Goal: Task Accomplishment & Management: Complete application form

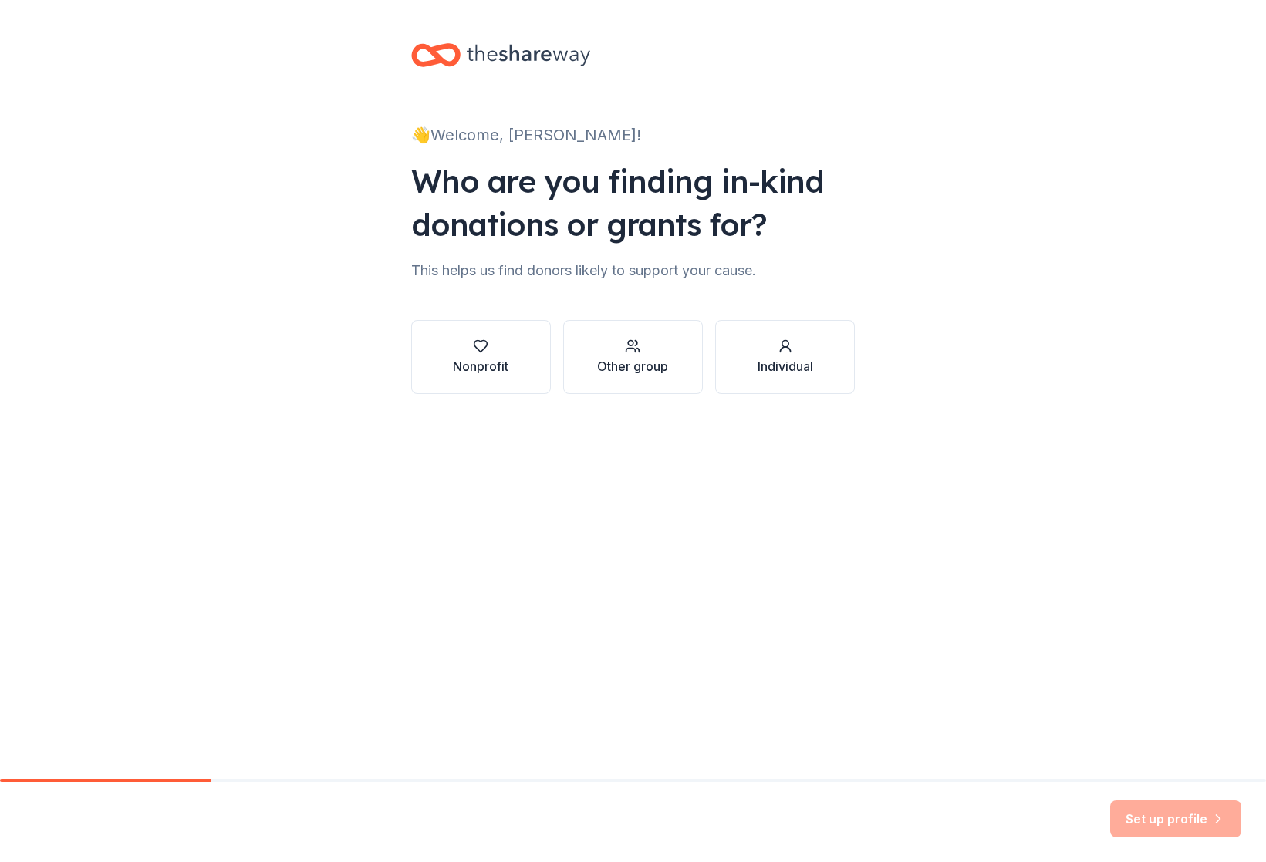
click at [623, 367] on div "Other group" at bounding box center [632, 366] width 71 height 19
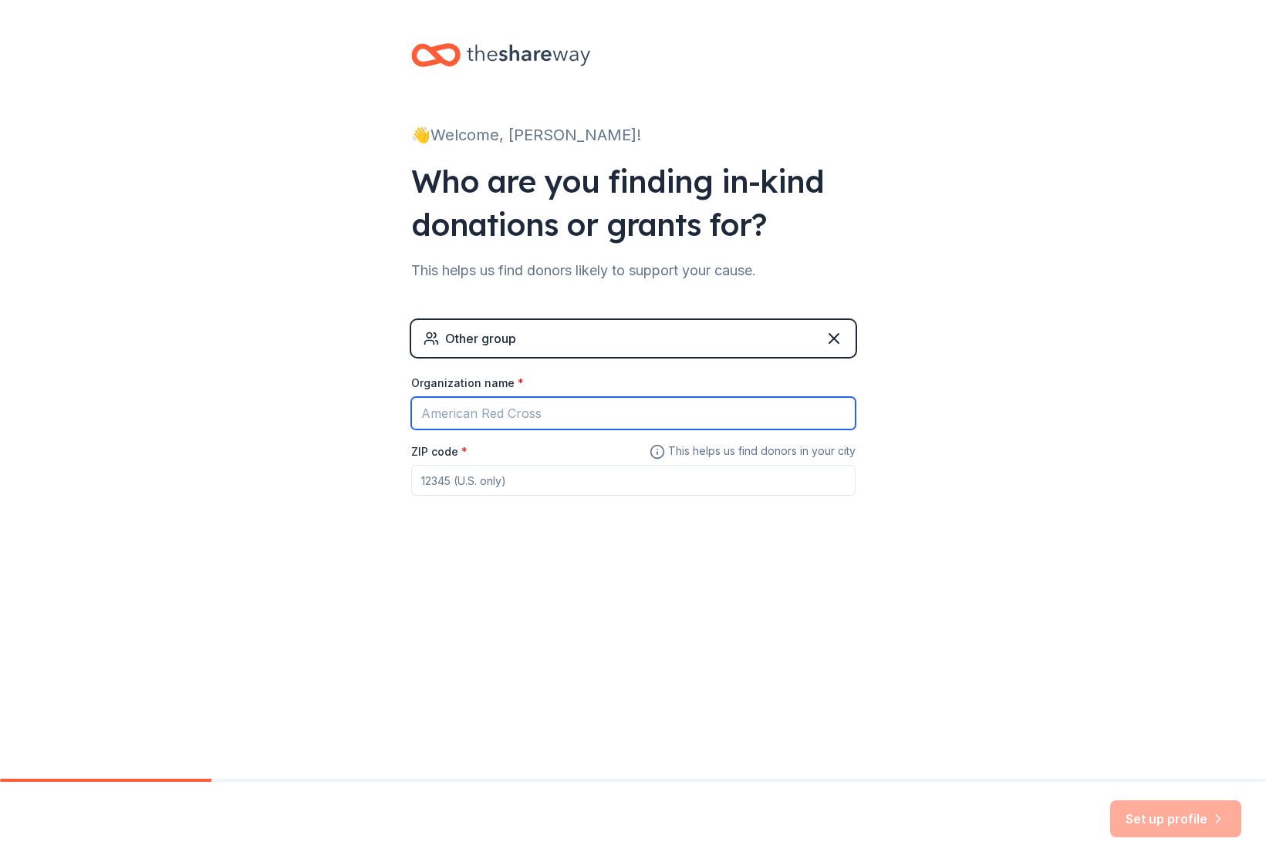
click at [529, 417] on input "Organization name *" at bounding box center [633, 413] width 444 height 32
type input "[GEOGRAPHIC_DATA][PERSON_NAME] Home & School Assc"
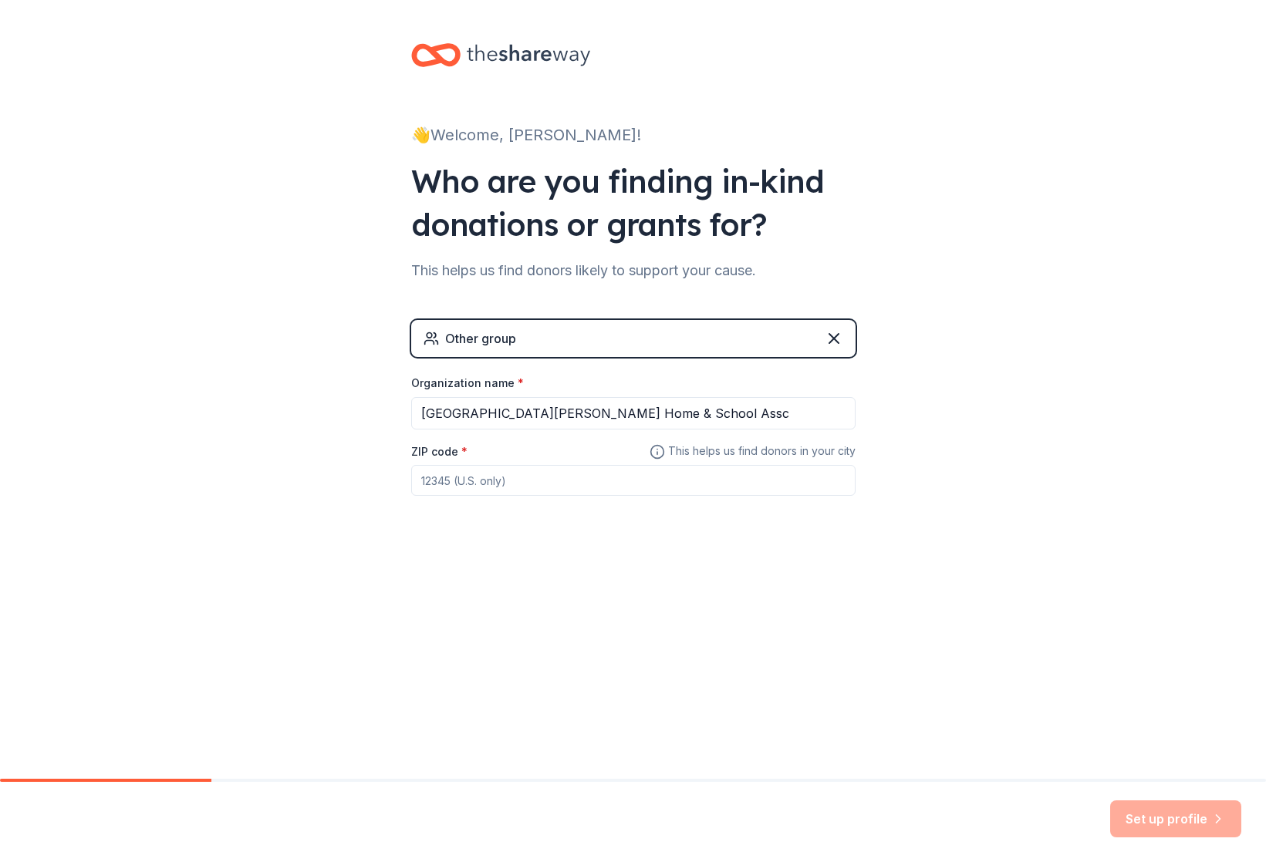
click at [515, 485] on input "ZIP code *" at bounding box center [633, 480] width 444 height 31
type input "44511"
click at [1154, 818] on button "Set up profile" at bounding box center [1175, 819] width 131 height 37
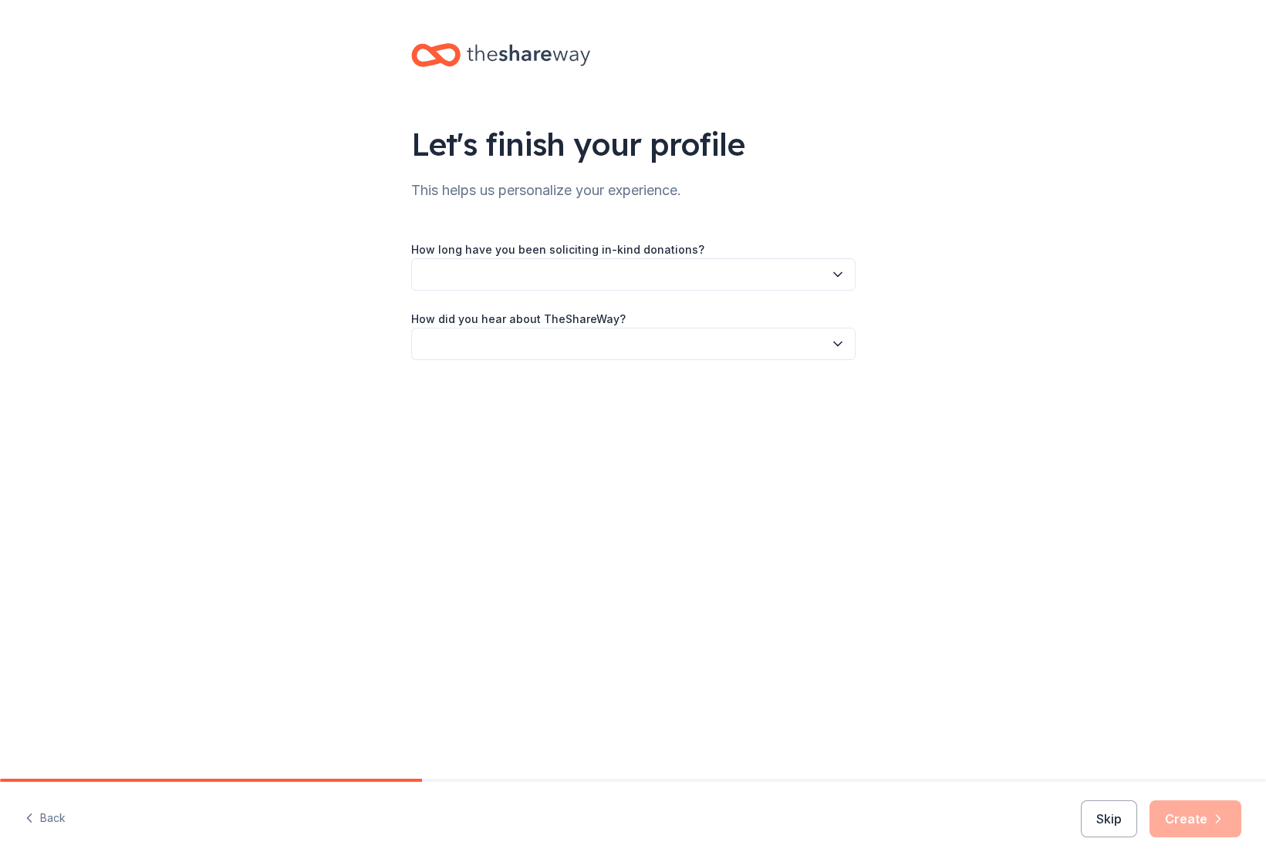
click at [840, 273] on icon "button" at bounding box center [838, 275] width 8 height 4
click at [476, 379] on div "2 to 5 years" at bounding box center [457, 378] width 60 height 19
click at [498, 349] on button "button" at bounding box center [633, 344] width 444 height 32
click at [462, 417] on div "Online search" at bounding box center [462, 416] width 70 height 19
click at [1193, 824] on button "Create" at bounding box center [1195, 819] width 92 height 37
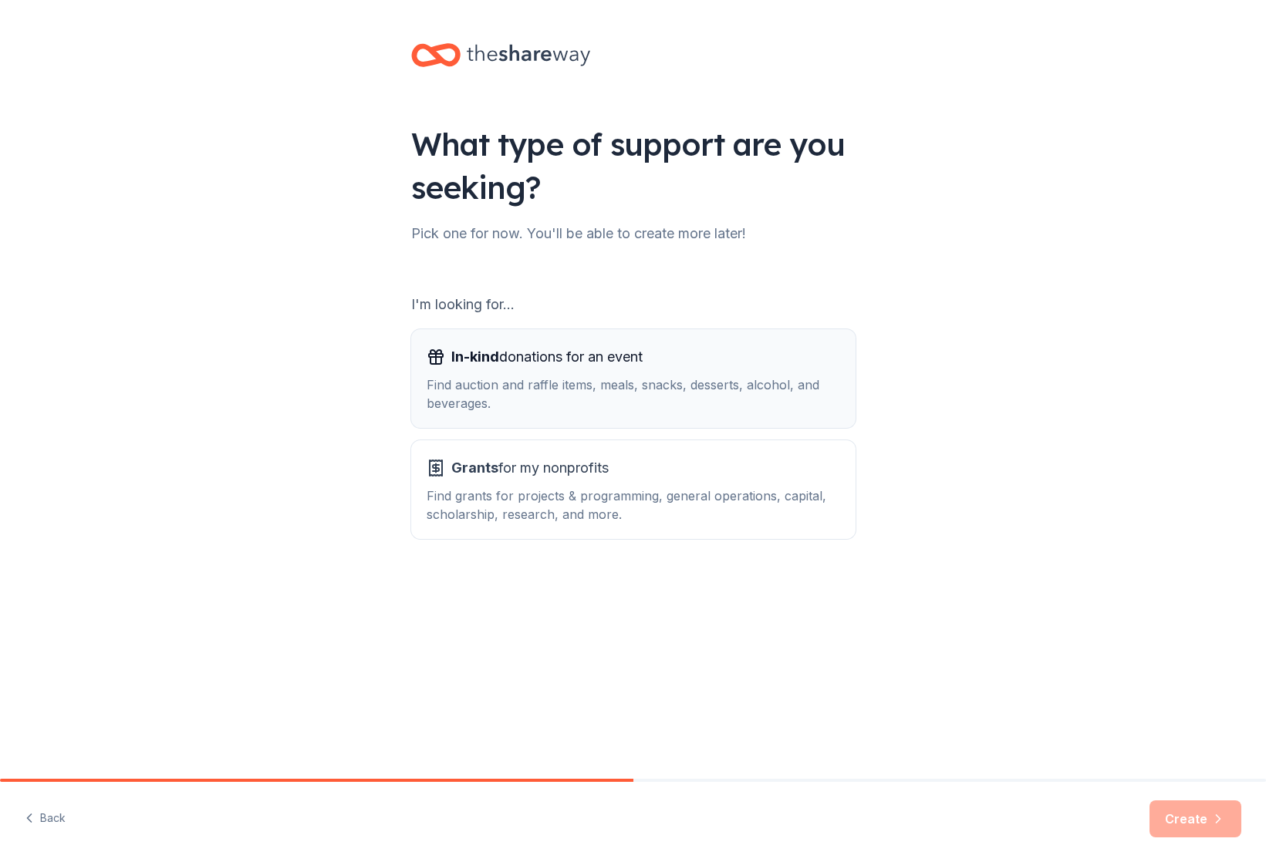
click at [521, 371] on div "In-kind donations for an event Find auction and raffle items, meals, snacks, de…" at bounding box center [633, 379] width 413 height 68
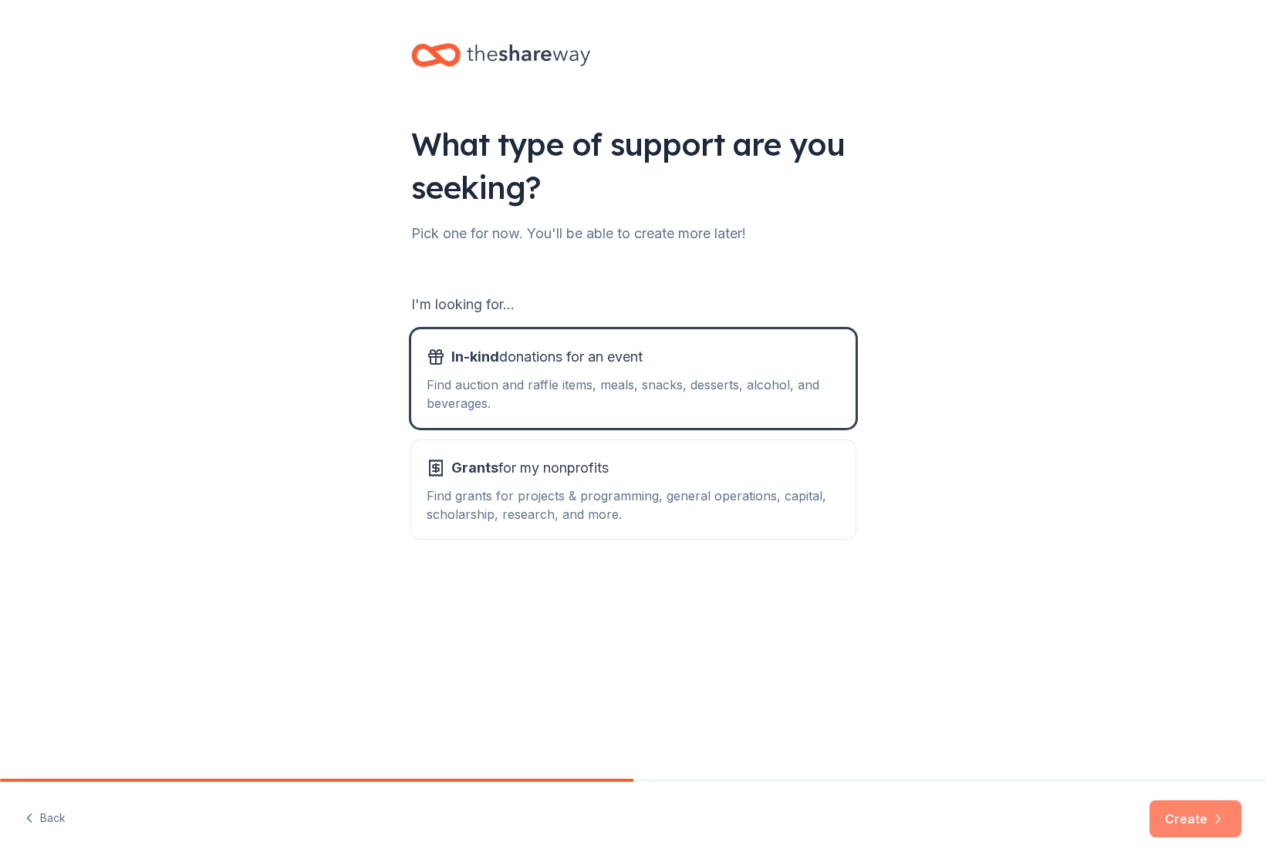
click at [1196, 814] on button "Create" at bounding box center [1195, 819] width 92 height 37
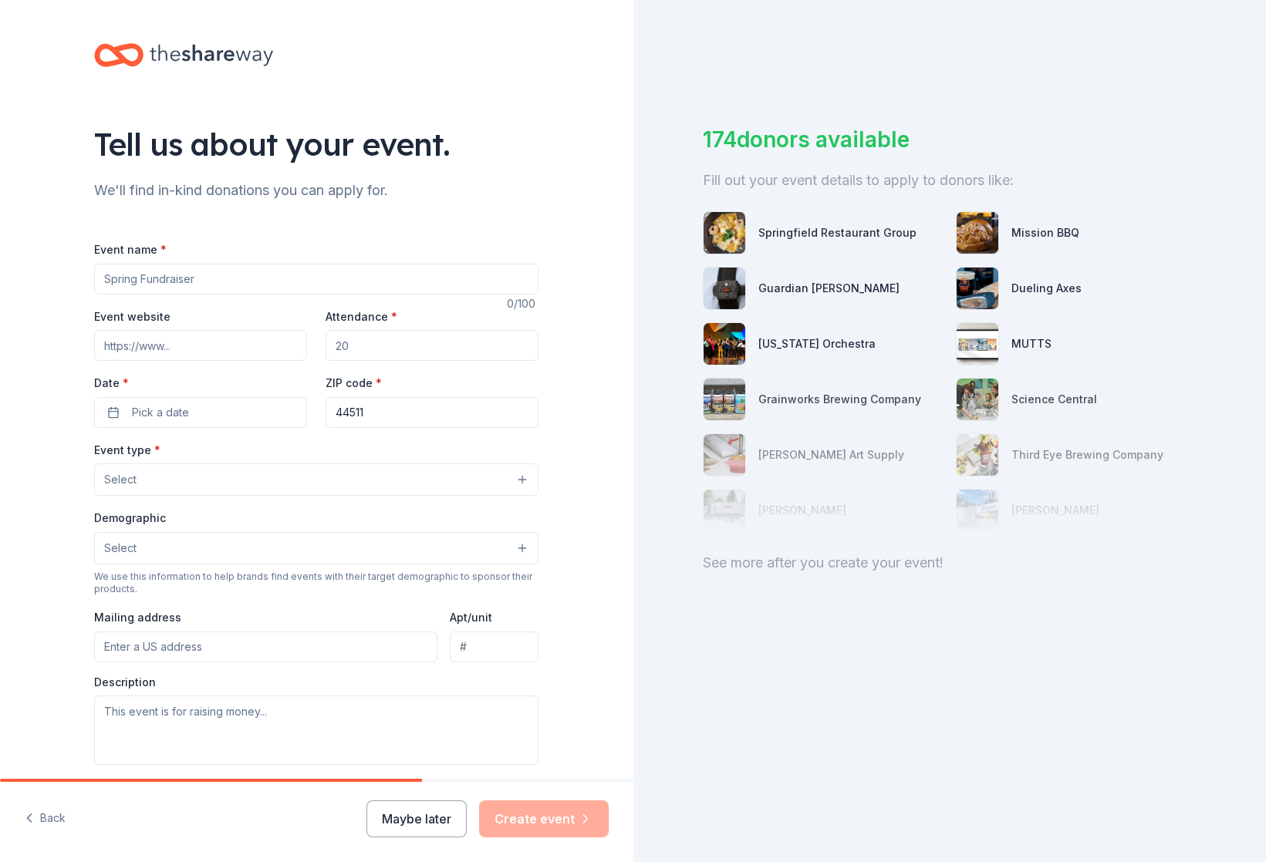
click at [194, 271] on input "Event name *" at bounding box center [316, 279] width 444 height 31
click at [382, 346] on input "Attendance *" at bounding box center [432, 345] width 213 height 31
type input "350"
click at [149, 406] on span "Pick a date" at bounding box center [160, 412] width 57 height 19
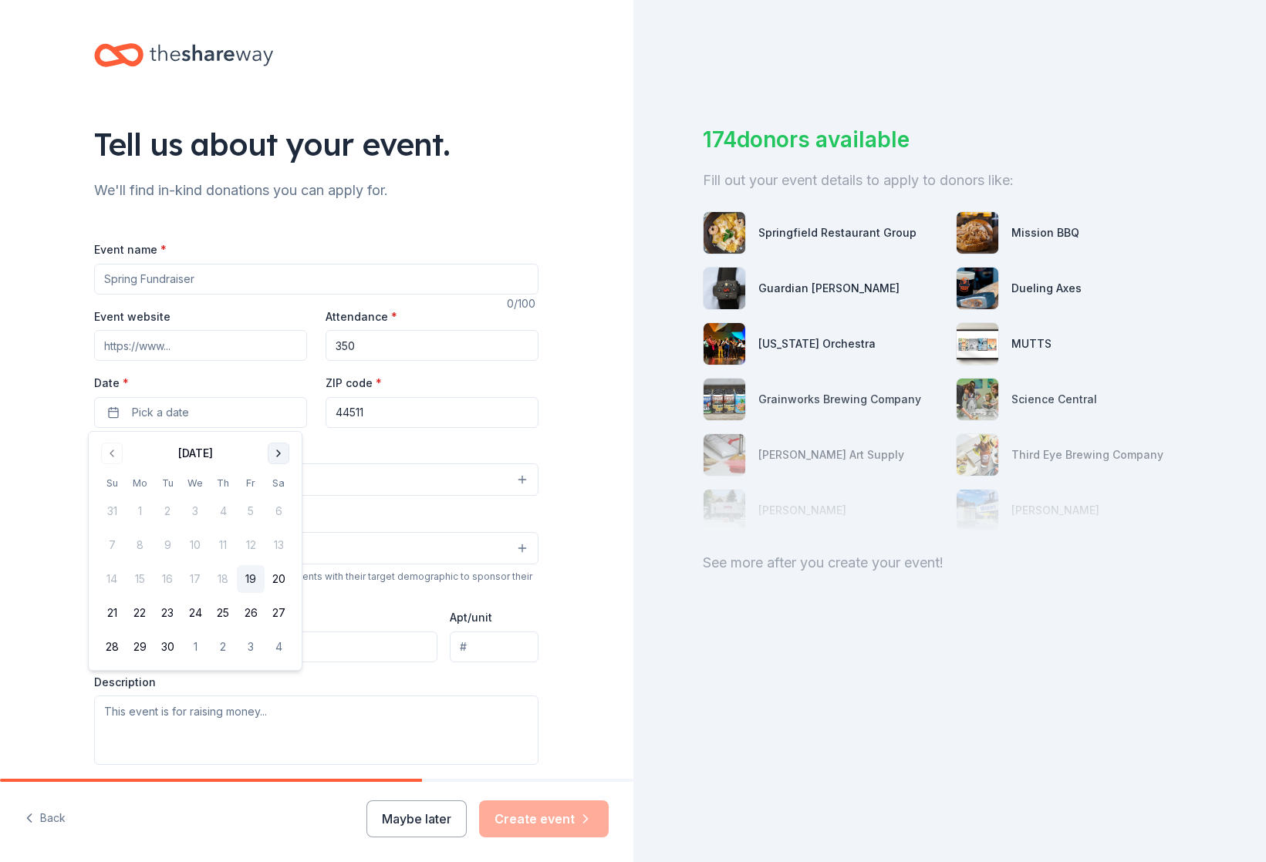
click at [279, 450] on button "Go to next month" at bounding box center [279, 454] width 22 height 22
click at [278, 545] on button "8" at bounding box center [279, 545] width 28 height 28
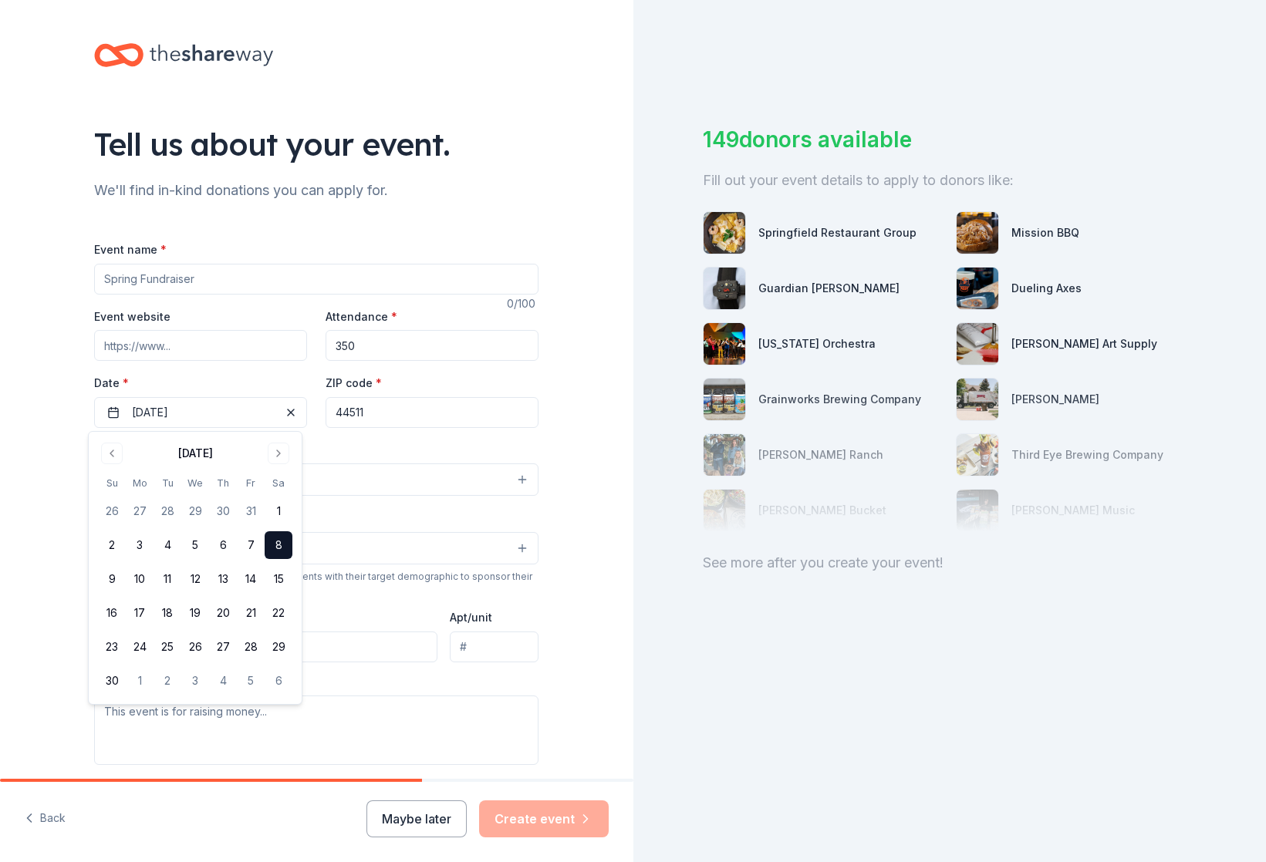
click at [386, 417] on input "44511" at bounding box center [432, 412] width 213 height 31
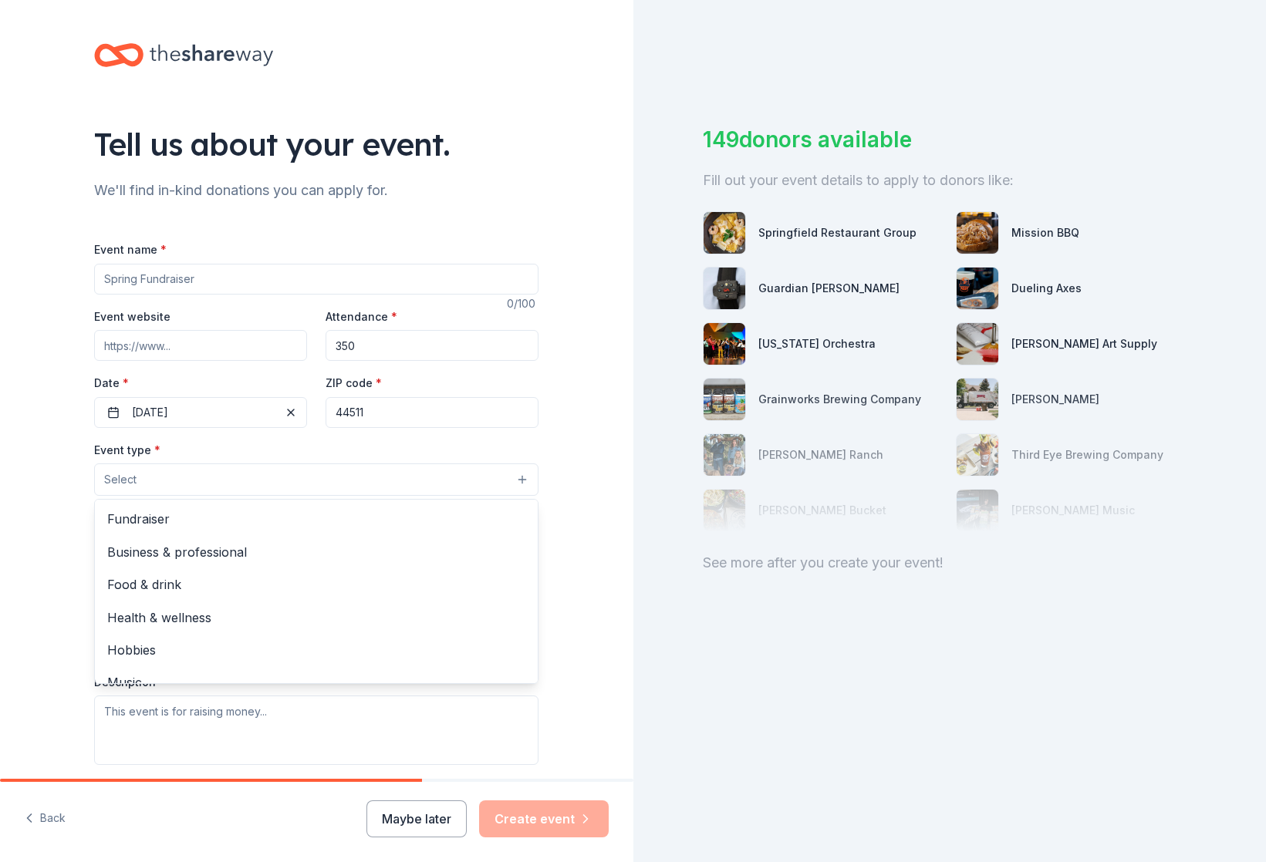
click at [187, 489] on button "Select" at bounding box center [316, 480] width 444 height 32
click at [172, 520] on span "Fundraiser" at bounding box center [316, 519] width 418 height 20
click at [55, 508] on div "Tell us about your event. We'll find in-kind donations you can apply for. Event…" at bounding box center [316, 514] width 633 height 1028
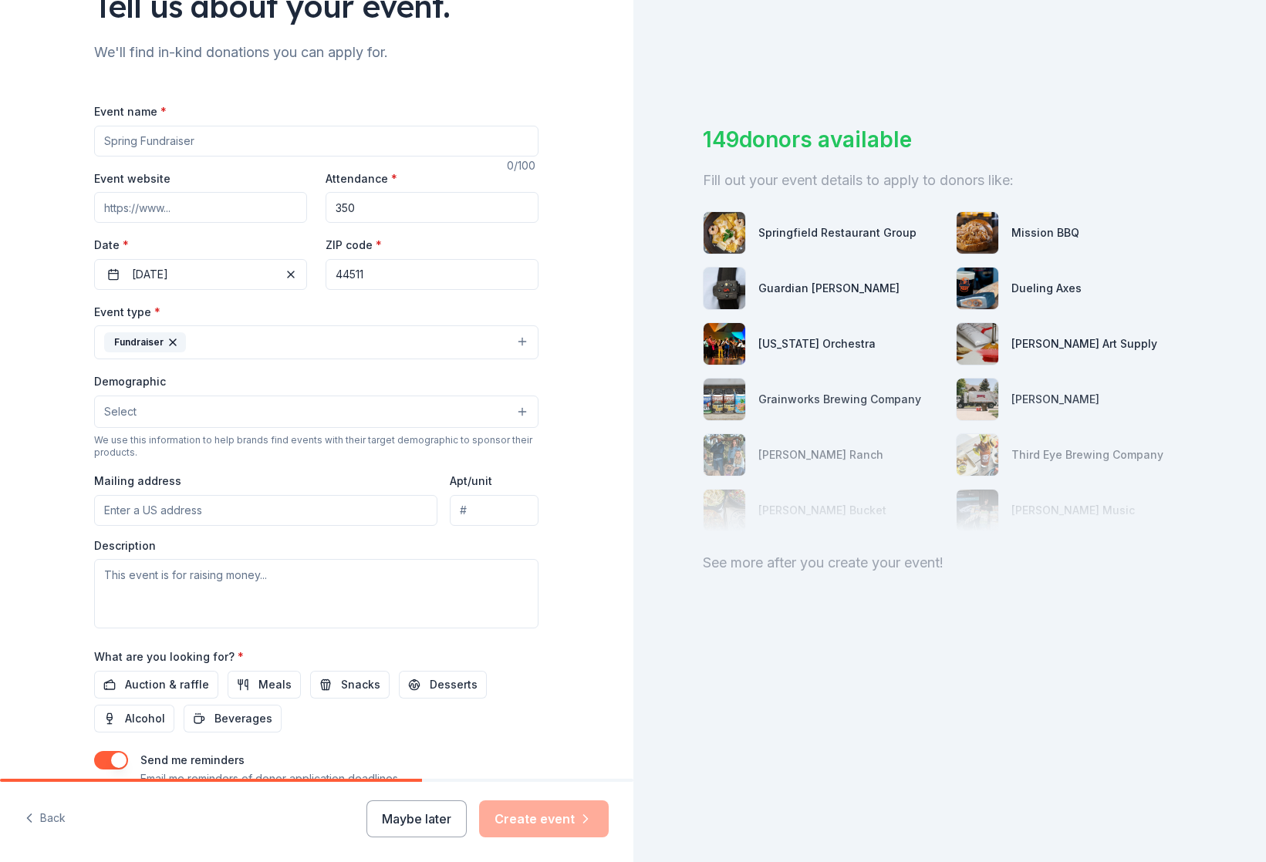
scroll to position [154, 0]
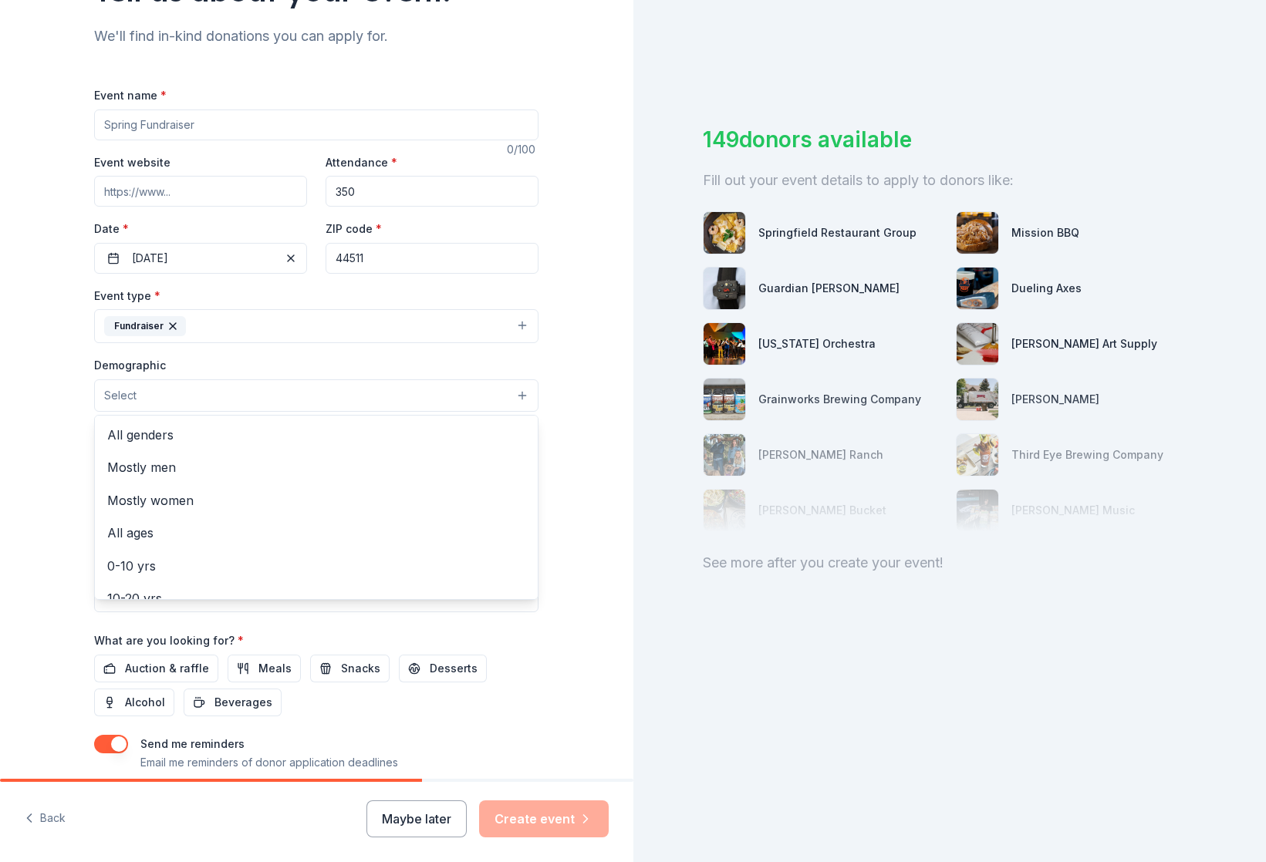
click at [176, 398] on button "Select" at bounding box center [316, 395] width 444 height 32
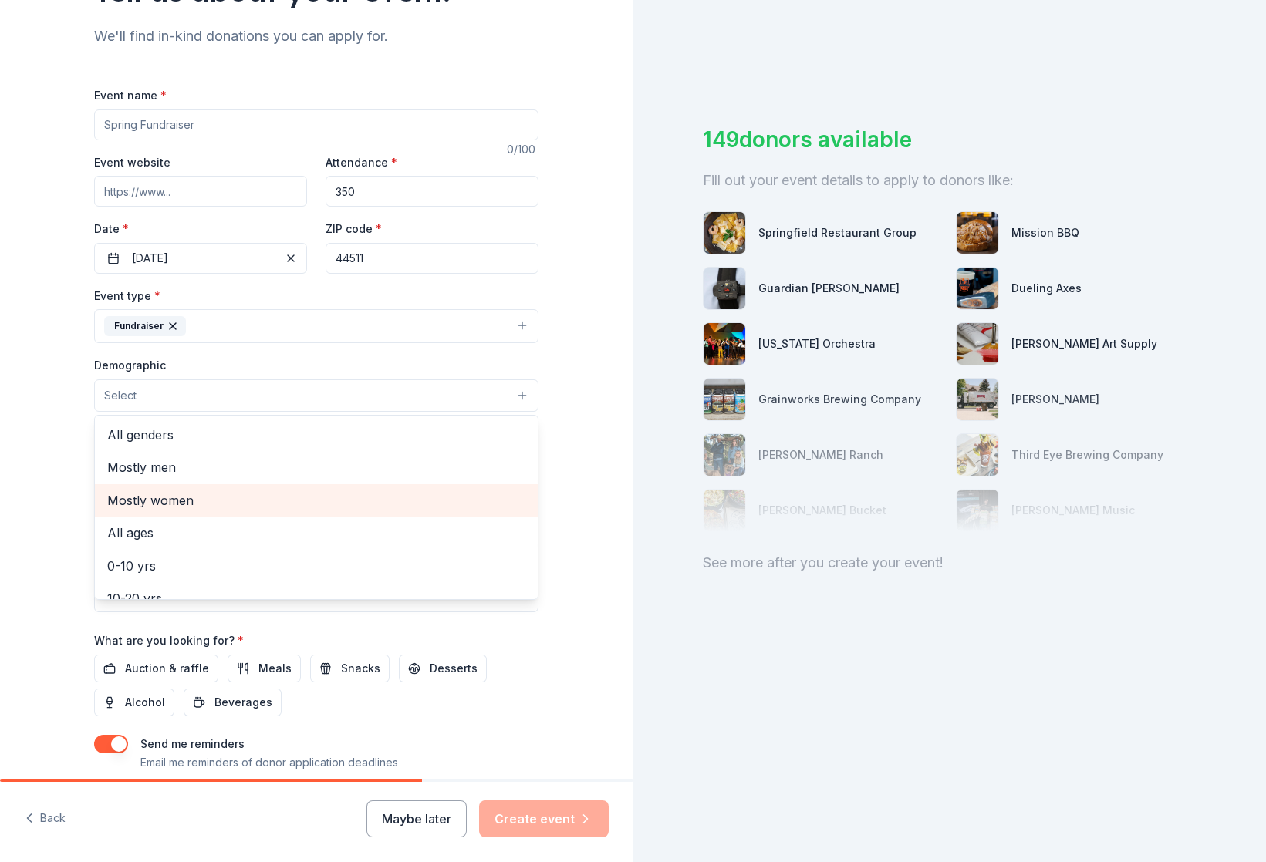
click at [147, 502] on span "Mostly women" at bounding box center [316, 501] width 418 height 20
click at [131, 501] on span "All ages" at bounding box center [316, 502] width 418 height 20
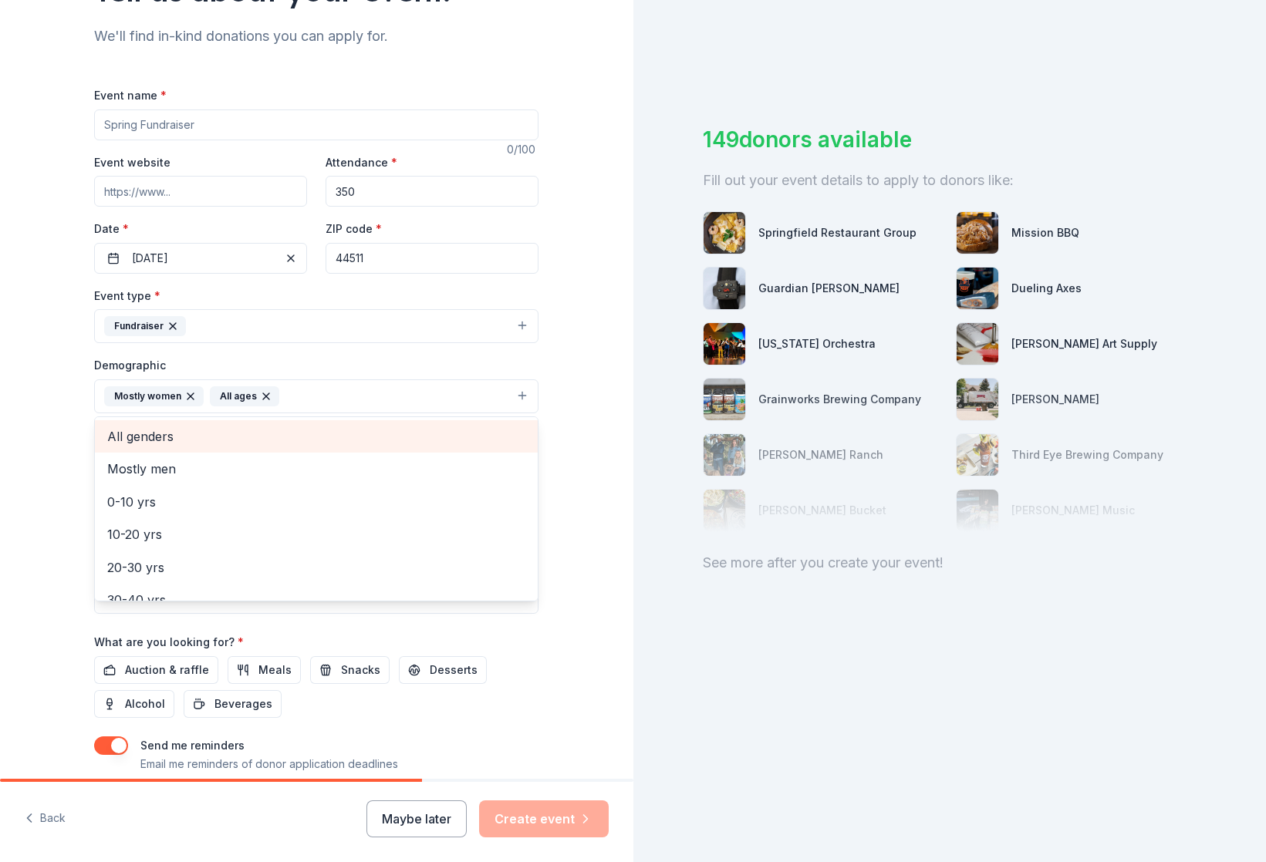
click at [153, 439] on span "All genders" at bounding box center [316, 437] width 418 height 20
click at [184, 392] on icon "button" at bounding box center [190, 396] width 12 height 12
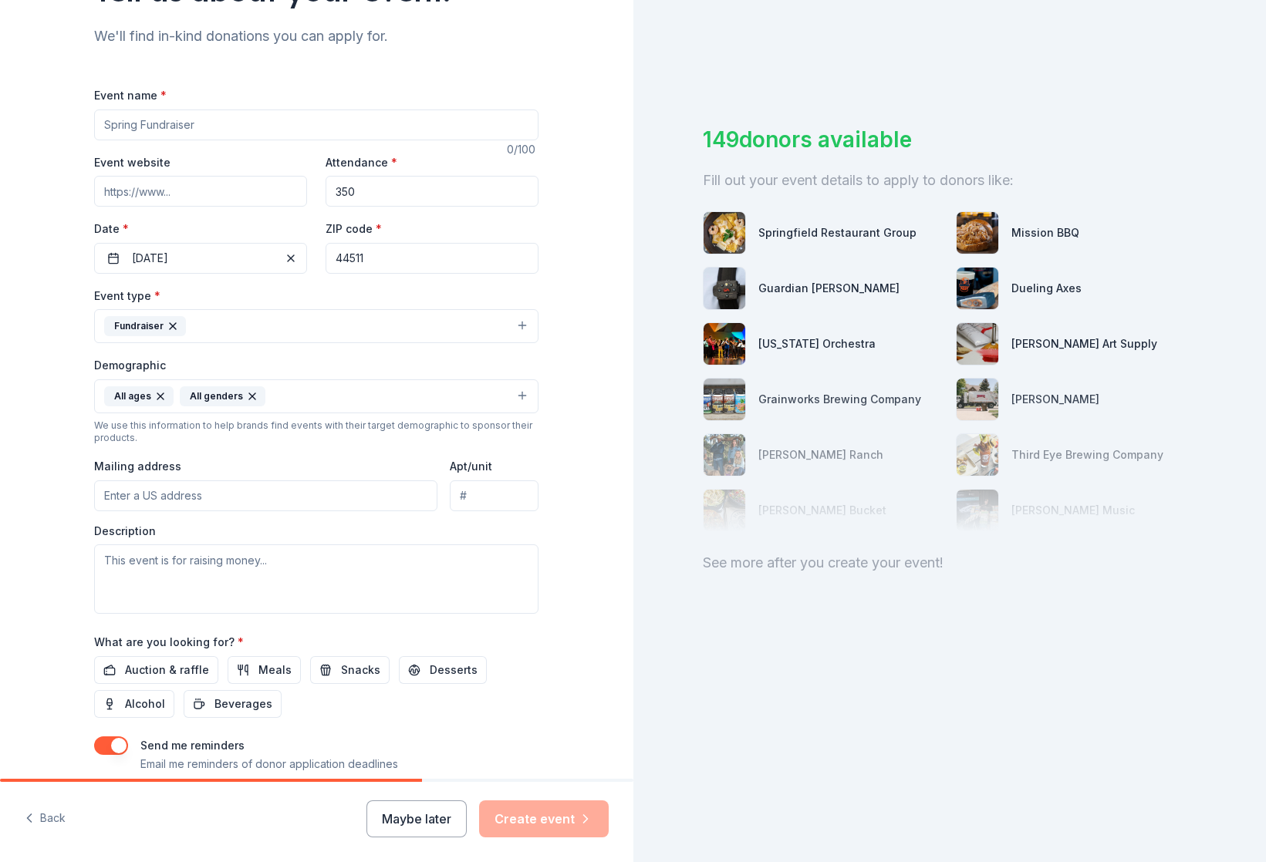
click at [188, 498] on input "Mailing address" at bounding box center [265, 496] width 343 height 31
type input "[STREET_ADDRESS]"
type input "44440"
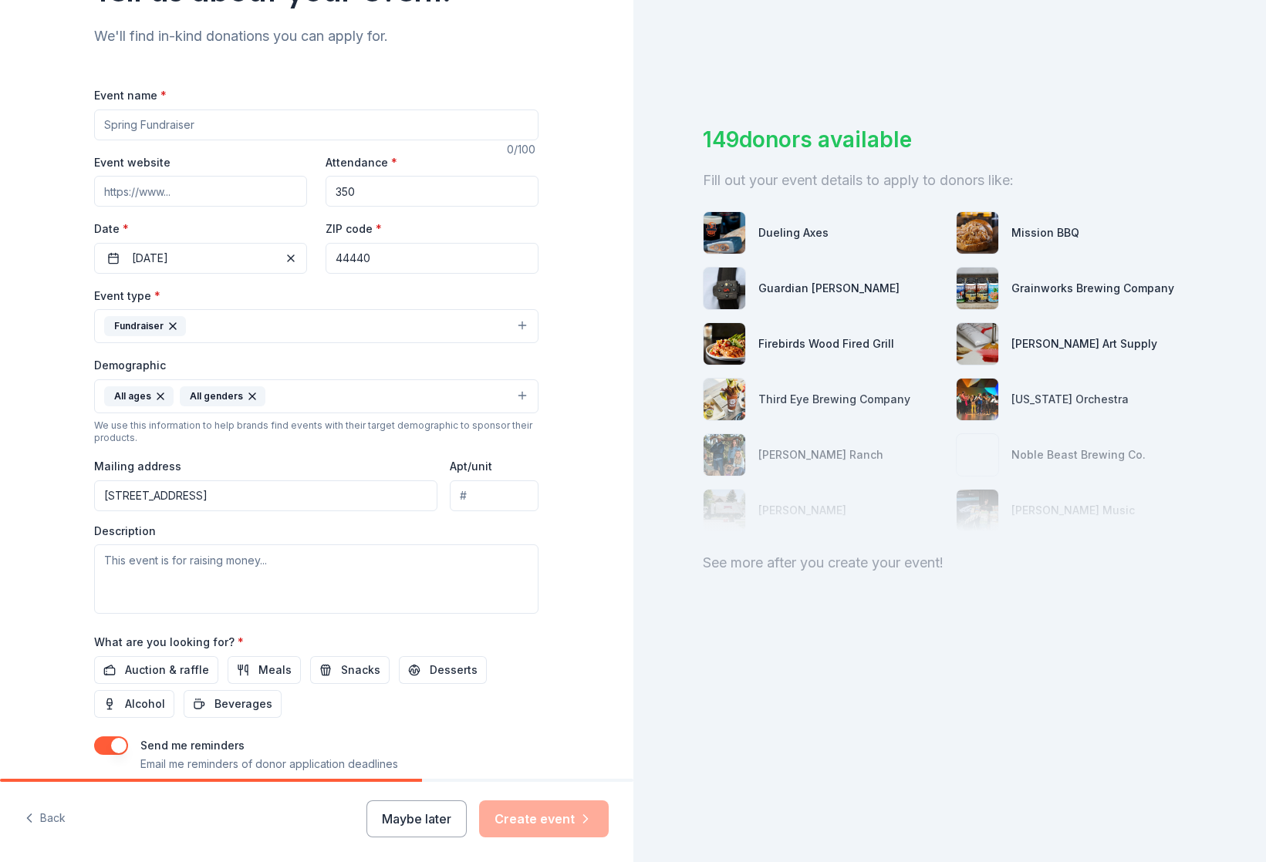
scroll to position [231, 0]
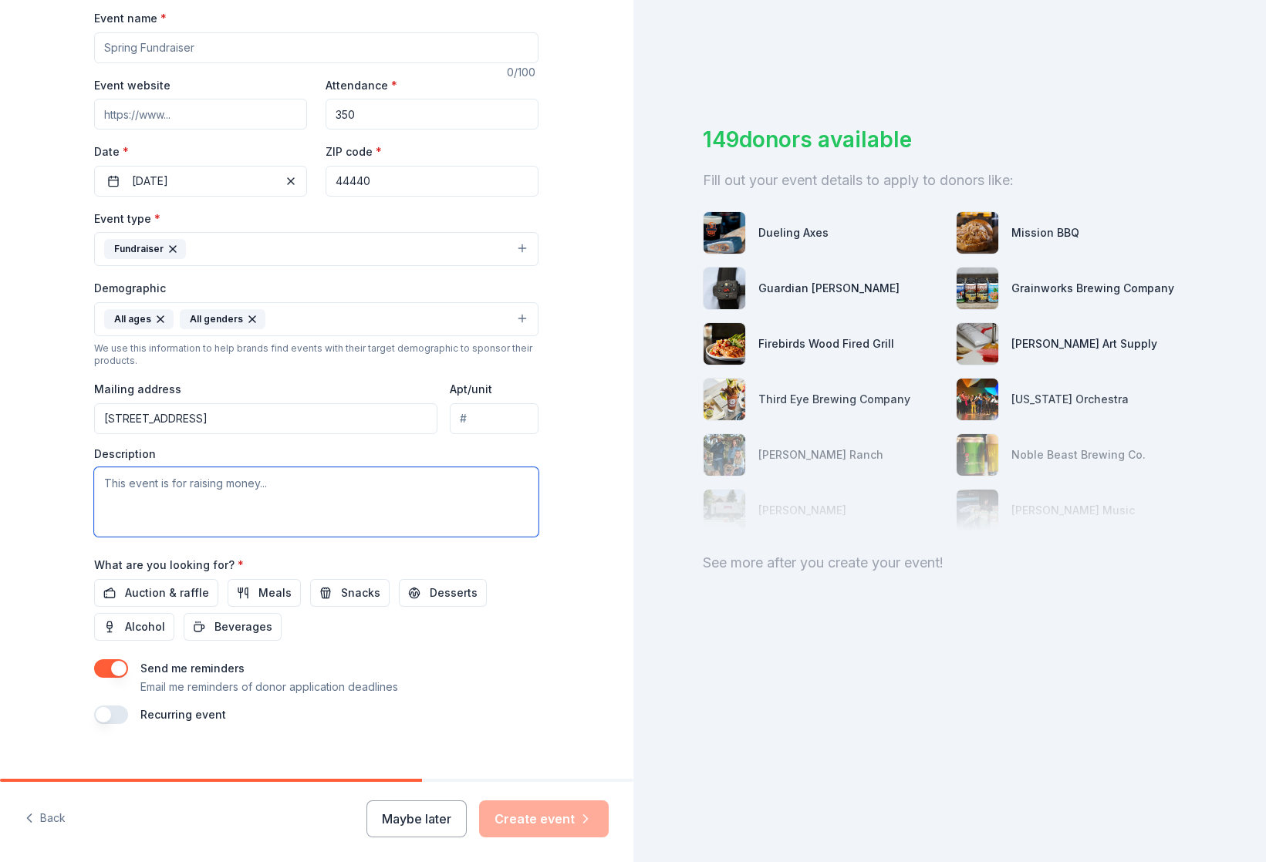
click at [172, 490] on textarea at bounding box center [316, 501] width 444 height 69
click at [167, 589] on span "Auction & raffle" at bounding box center [167, 593] width 84 height 19
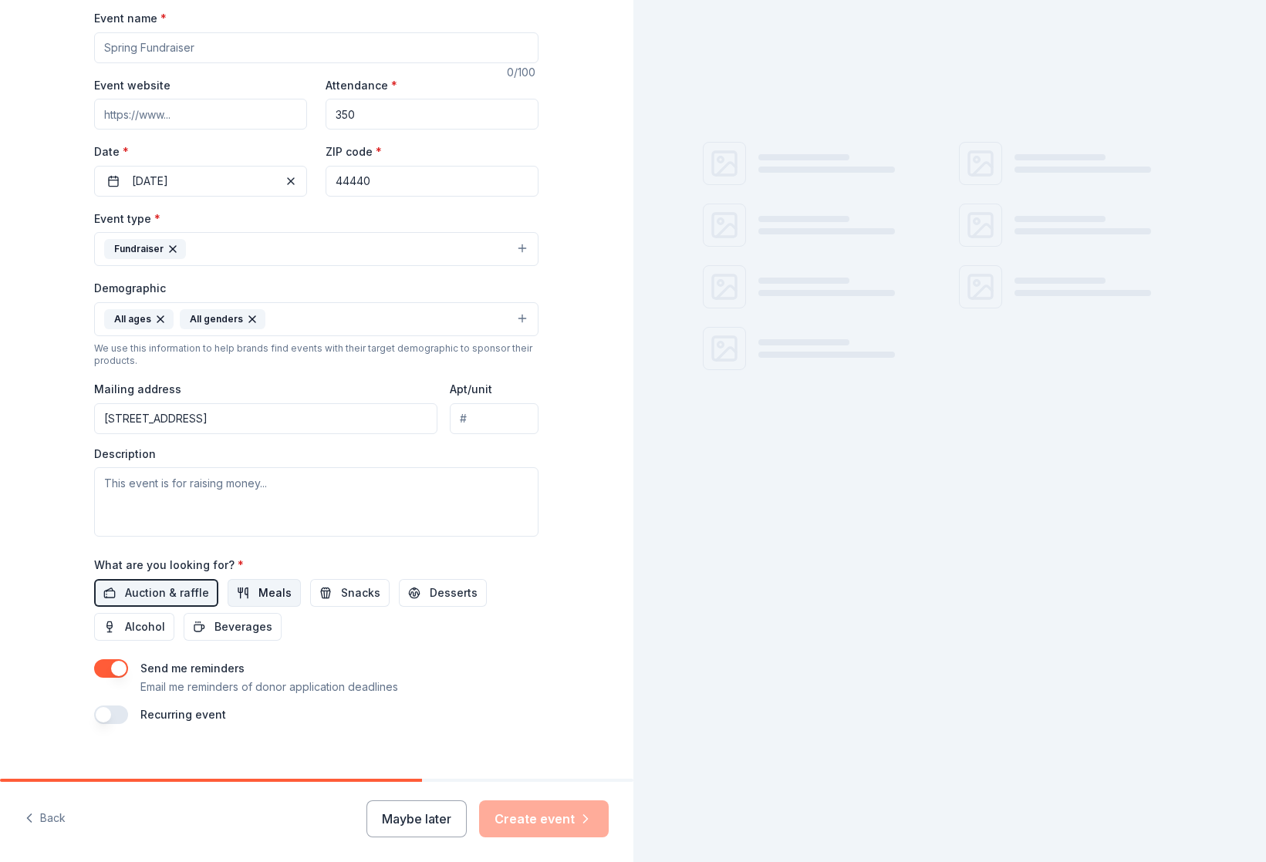
click at [269, 589] on span "Meals" at bounding box center [274, 593] width 33 height 19
drag, startPoint x: 338, startPoint y: 592, endPoint x: 430, endPoint y: 589, distance: 92.6
click at [341, 592] on span "Snacks" at bounding box center [360, 593] width 39 height 19
click at [442, 587] on span "Desserts" at bounding box center [454, 593] width 48 height 19
drag, startPoint x: 144, startPoint y: 626, endPoint x: 157, endPoint y: 630, distance: 12.9
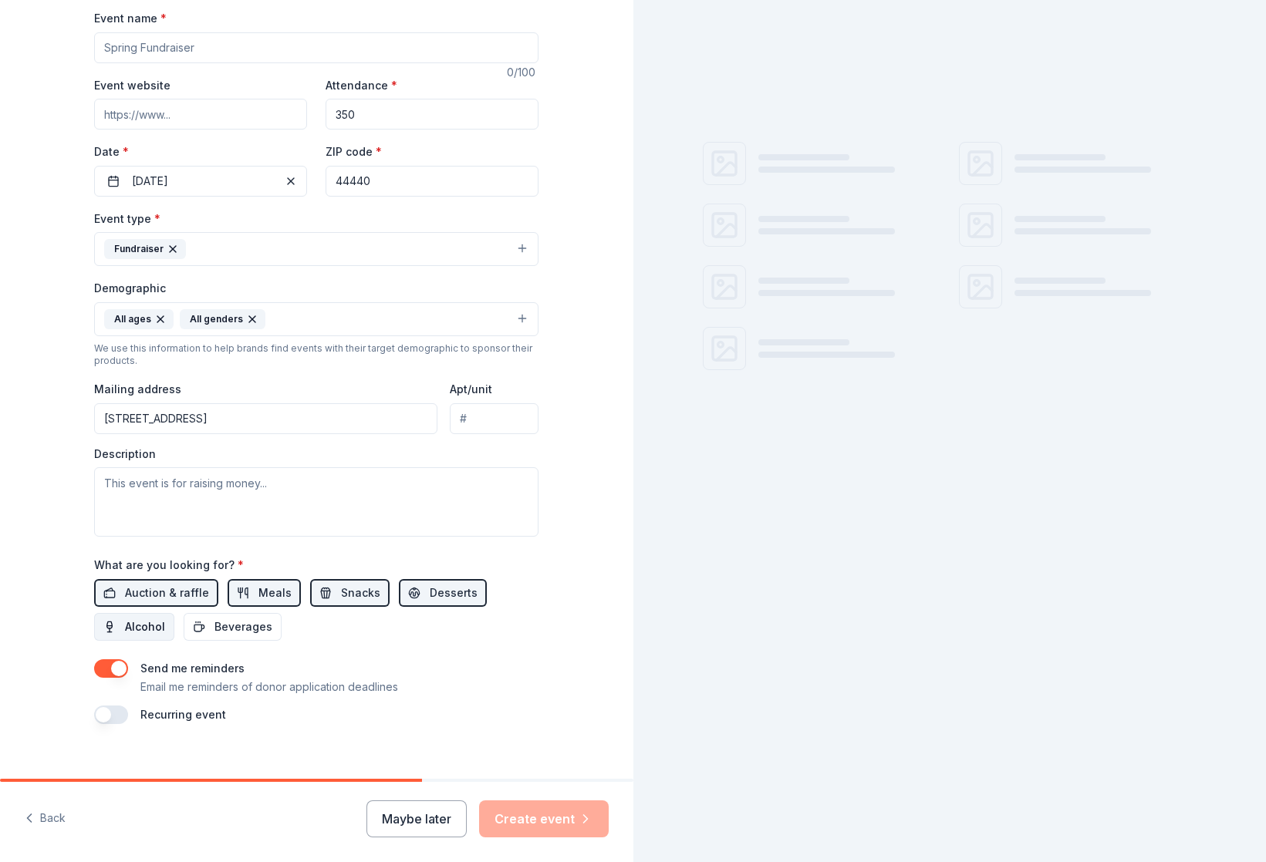
click at [146, 627] on span "Alcohol" at bounding box center [145, 627] width 40 height 19
click at [240, 631] on span "Beverages" at bounding box center [243, 627] width 58 height 19
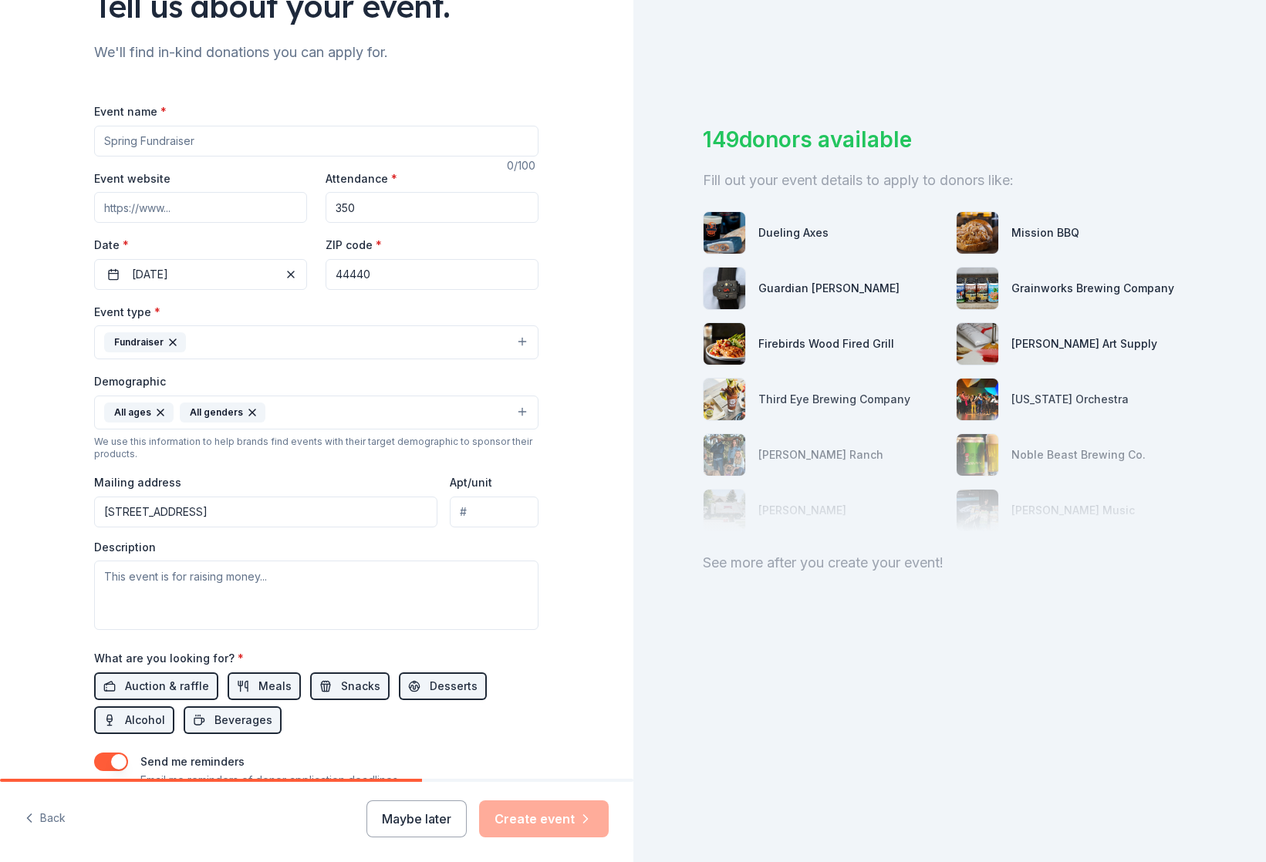
scroll to position [154, 0]
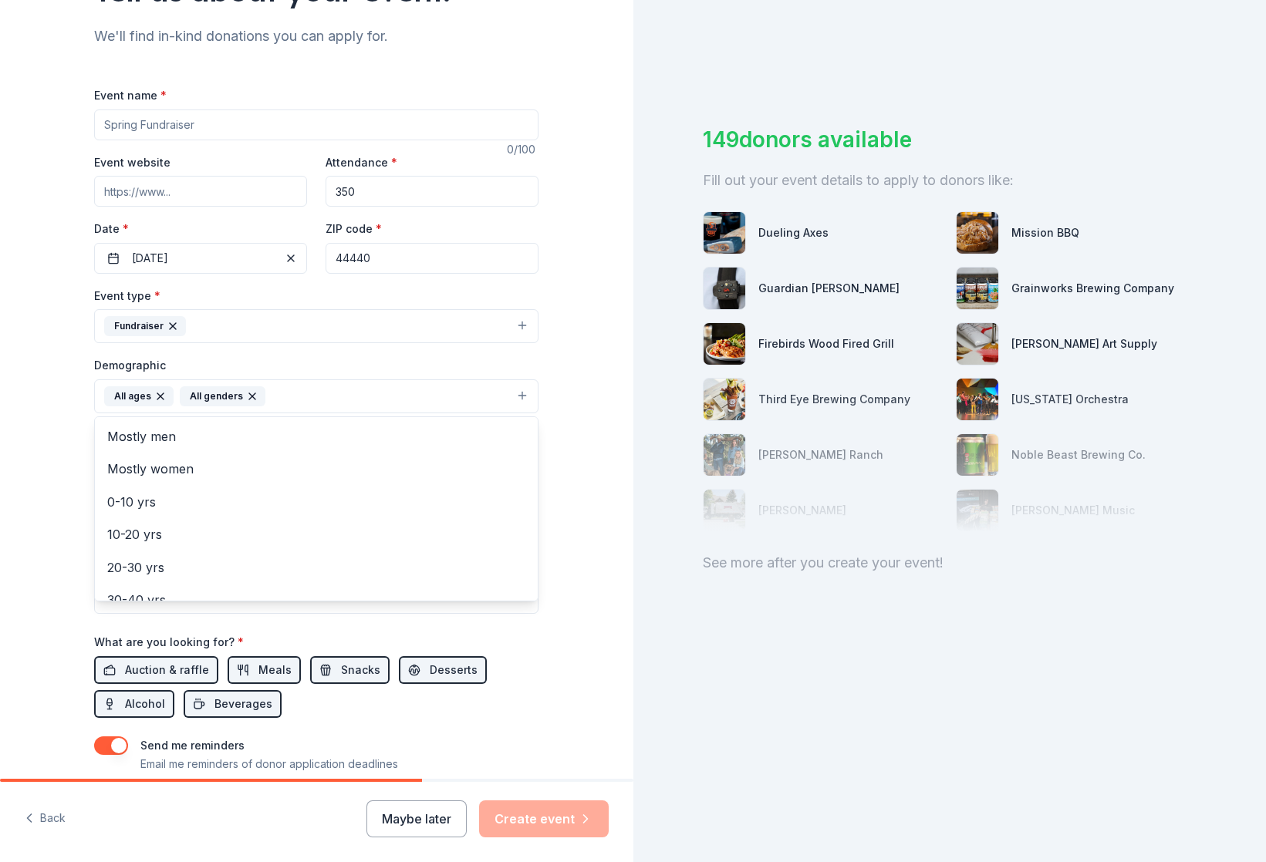
click at [520, 393] on button "All ages All genders" at bounding box center [316, 396] width 444 height 34
click at [51, 346] on div "Tell us about your event. We'll find in-kind donations you can apply for. Event…" at bounding box center [316, 361] width 633 height 1030
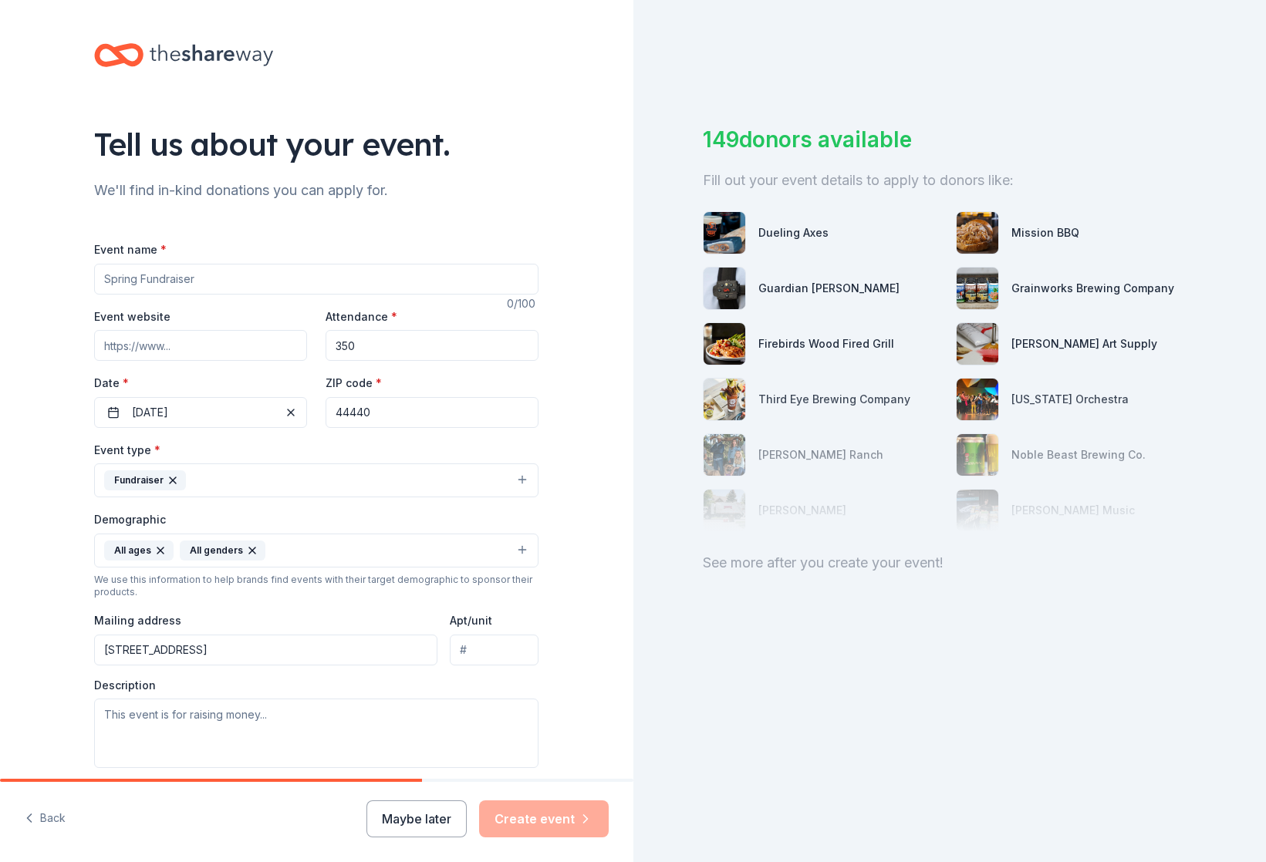
click at [217, 282] on input "Event name *" at bounding box center [316, 279] width 444 height 31
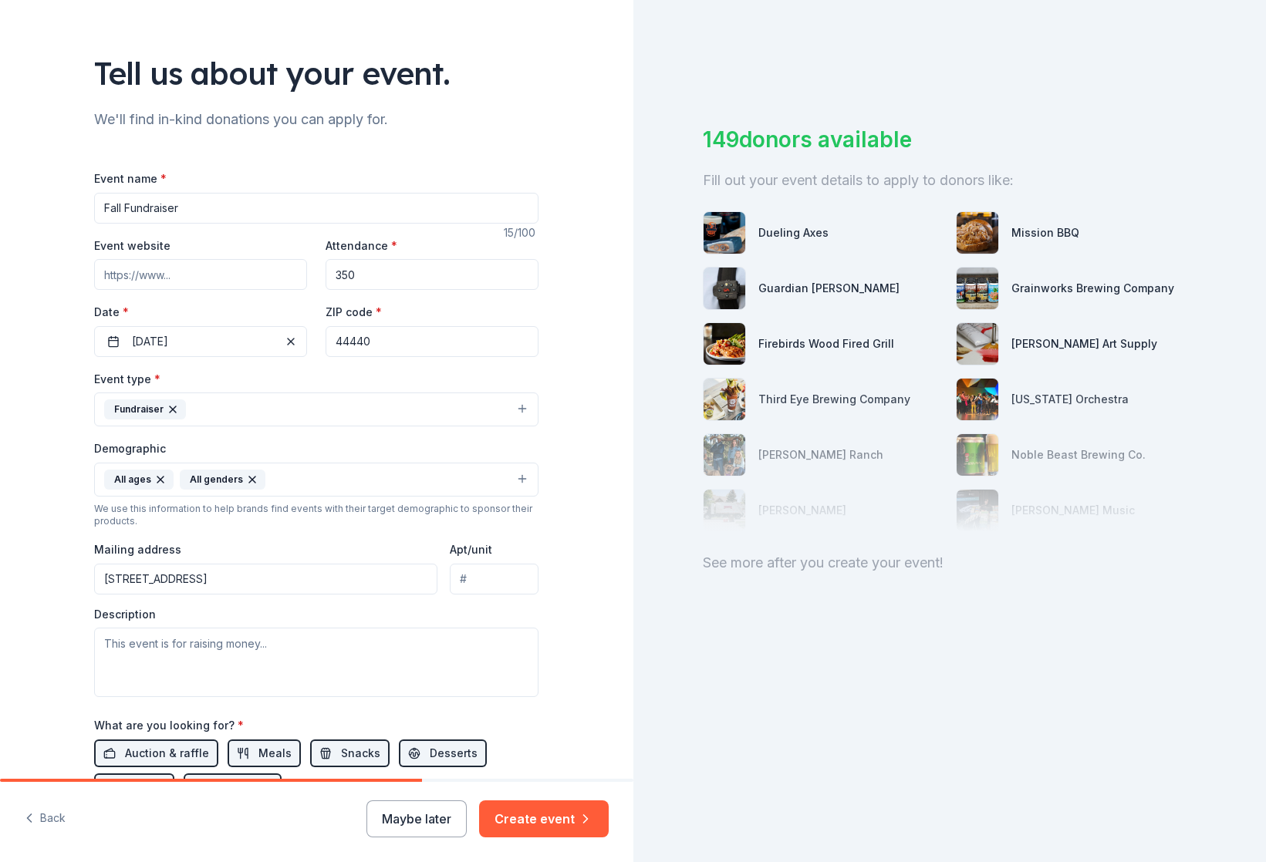
scroll to position [251, 0]
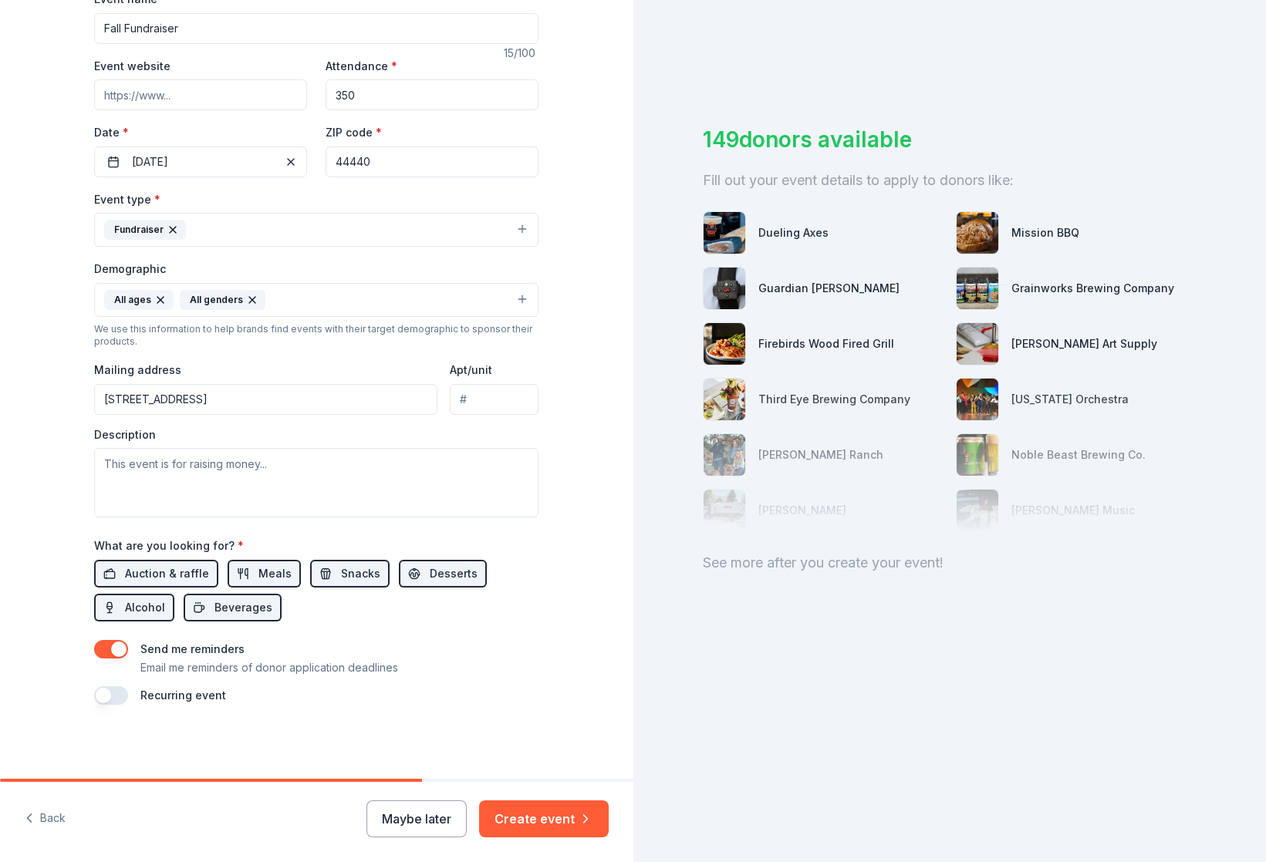
type input "Fall Fundraiser"
click at [148, 474] on textarea at bounding box center [316, 482] width 444 height 69
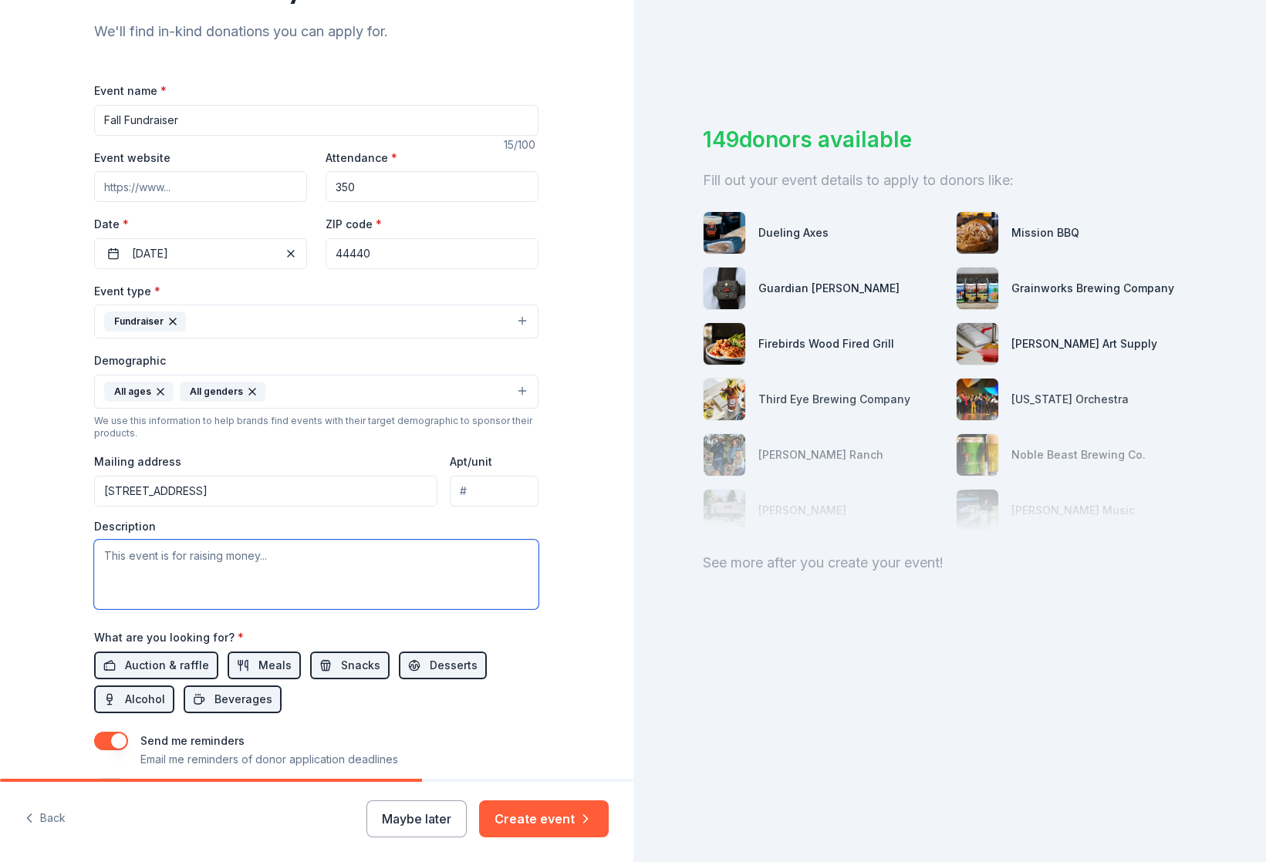
scroll to position [0, 0]
